Goal: Information Seeking & Learning: Find specific fact

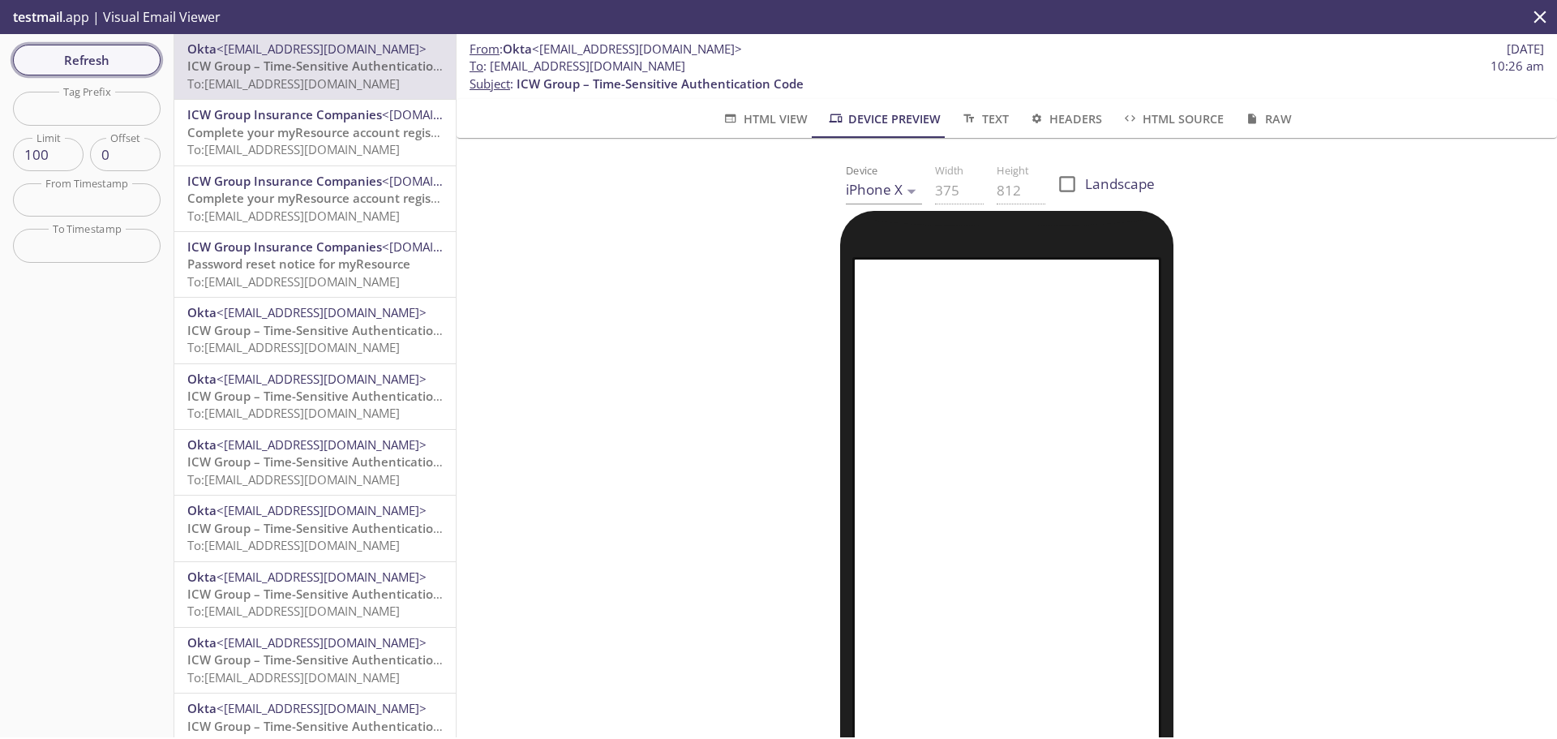
click at [84, 61] on span "Refresh" at bounding box center [87, 59] width 122 height 21
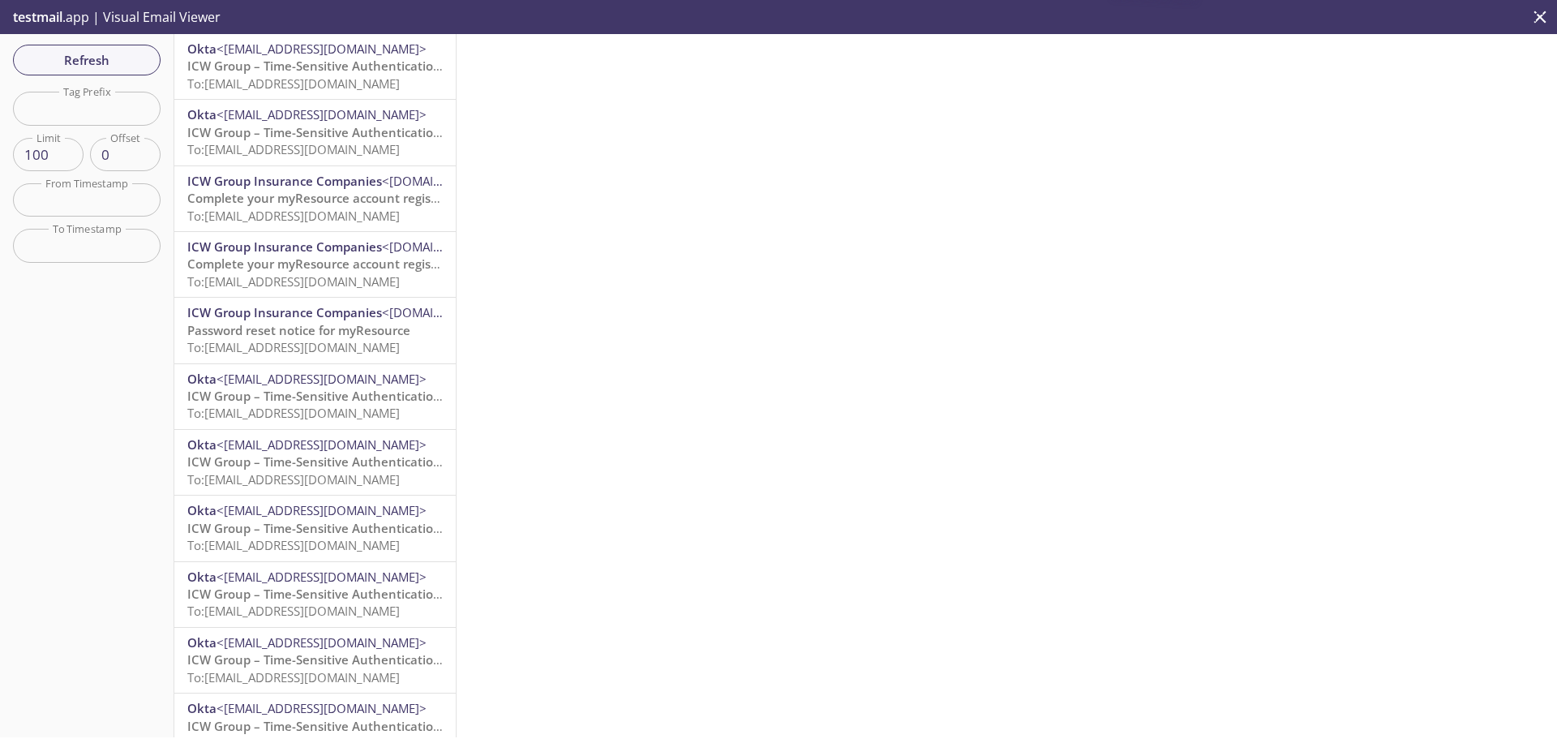
click at [314, 76] on span "To: [EMAIL_ADDRESS][DOMAIN_NAME]" at bounding box center [293, 83] width 212 height 16
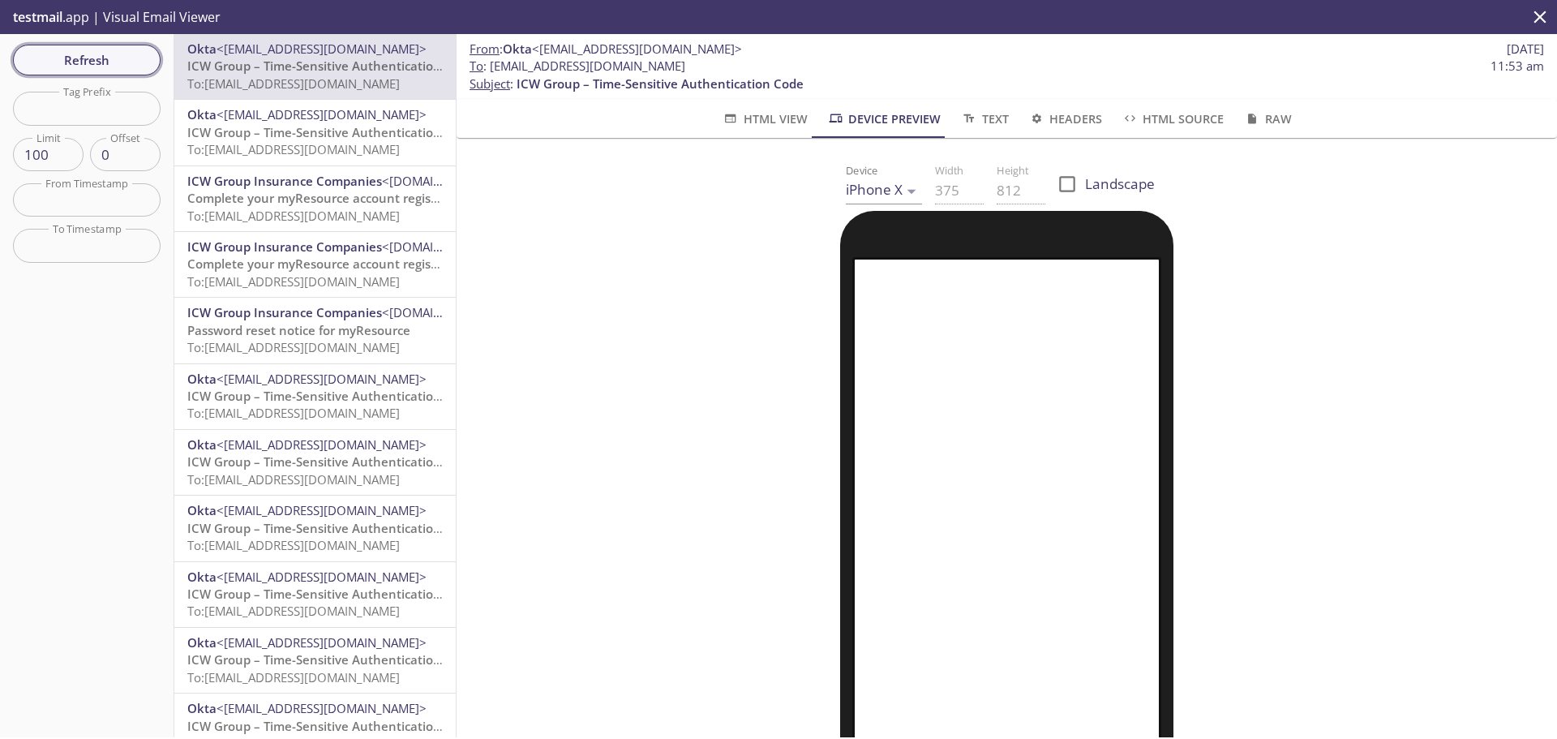
click at [129, 64] on span "Refresh" at bounding box center [87, 59] width 122 height 21
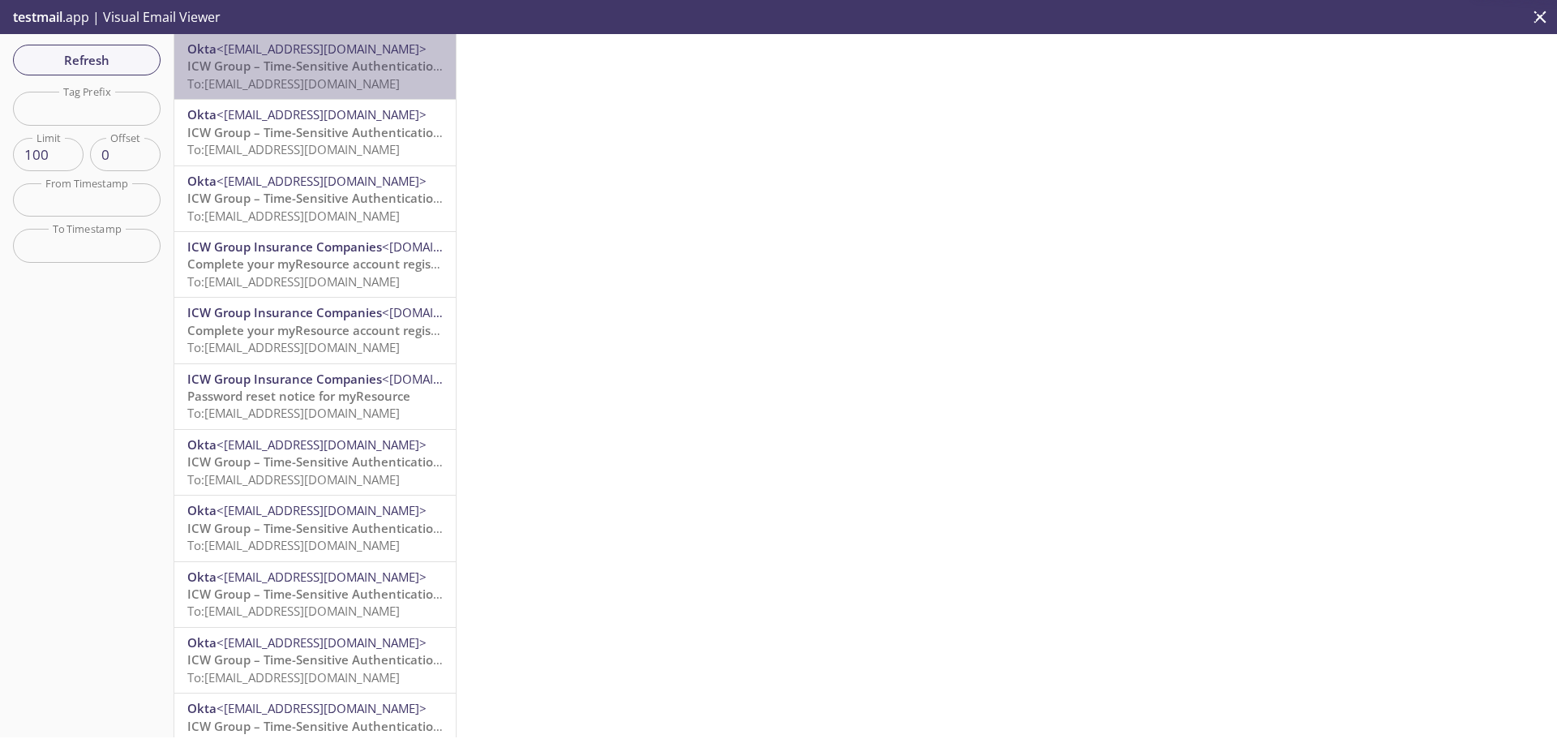
click at [323, 55] on span "<[EMAIL_ADDRESS][DOMAIN_NAME]>" at bounding box center [321, 49] width 210 height 16
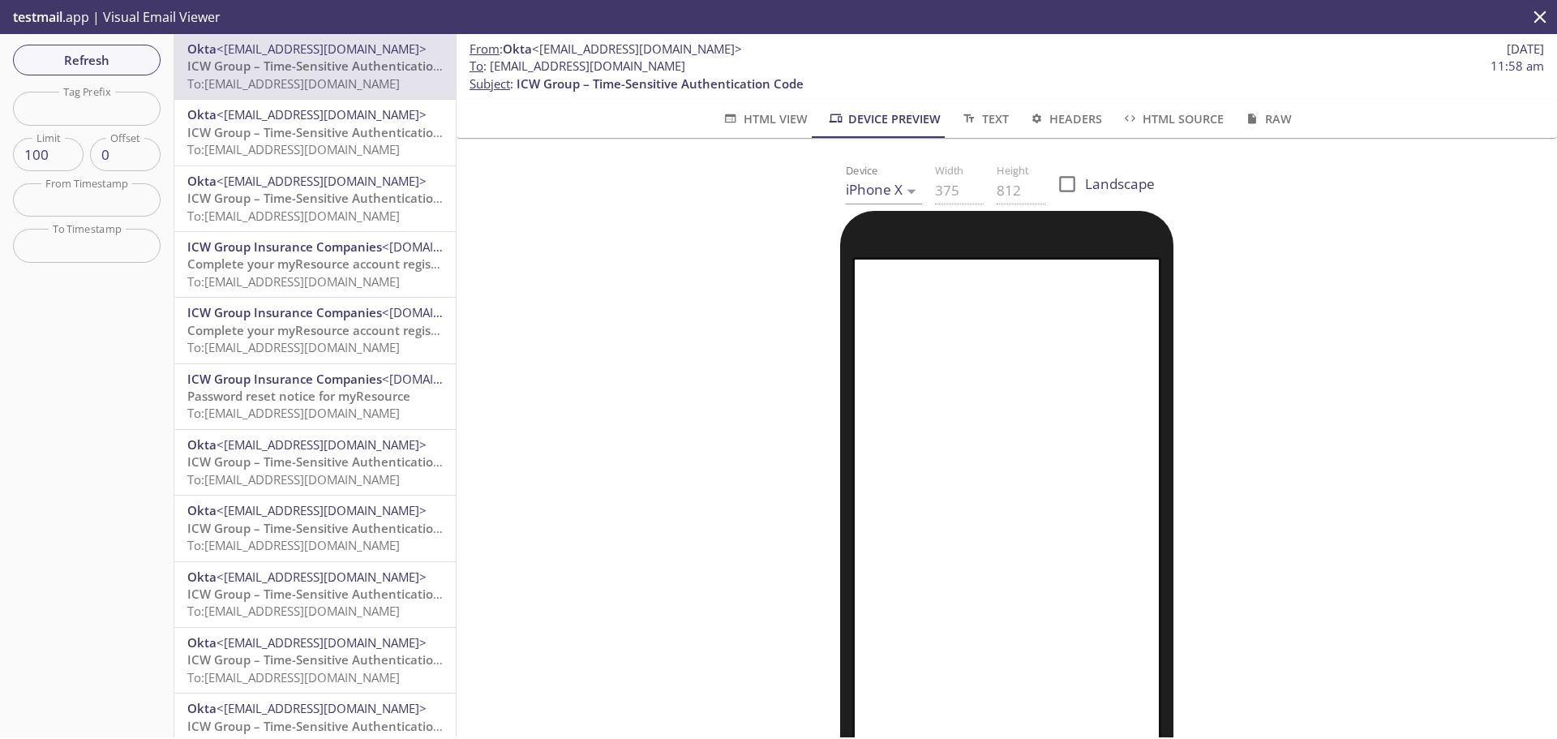
drag, startPoint x: 495, startPoint y: 68, endPoint x: 745, endPoint y: 71, distance: 250.5
click at [745, 71] on span "To : [EMAIL_ADDRESS][DOMAIN_NAME] 11:58 am" at bounding box center [1006, 66] width 1074 height 17
copy span "[EMAIL_ADDRESS][DOMAIN_NAME]"
